Goal: Task Accomplishment & Management: Complete application form

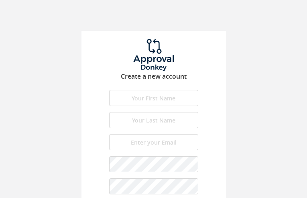
type input "vgxXmZyYaeBWCl"
type input "sAreqGqQ"
type input "[EMAIL_ADDRESS][DOMAIN_NAME]"
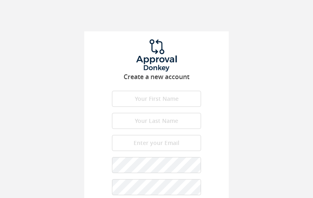
type input "GJjQYGiuXHo"
type input "[DEMOGRAPHIC_DATA]"
type input "[EMAIL_ADDRESS][DOMAIN_NAME]"
